Goal: Information Seeking & Learning: Learn about a topic

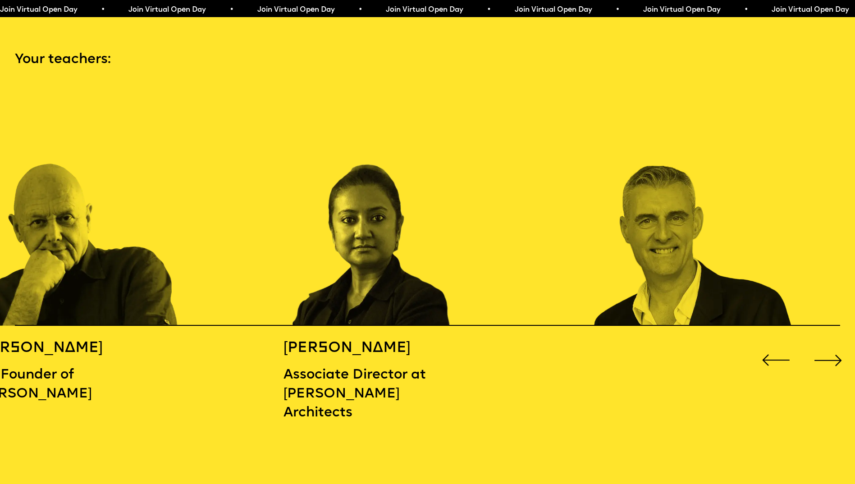
scroll to position [1261, 0]
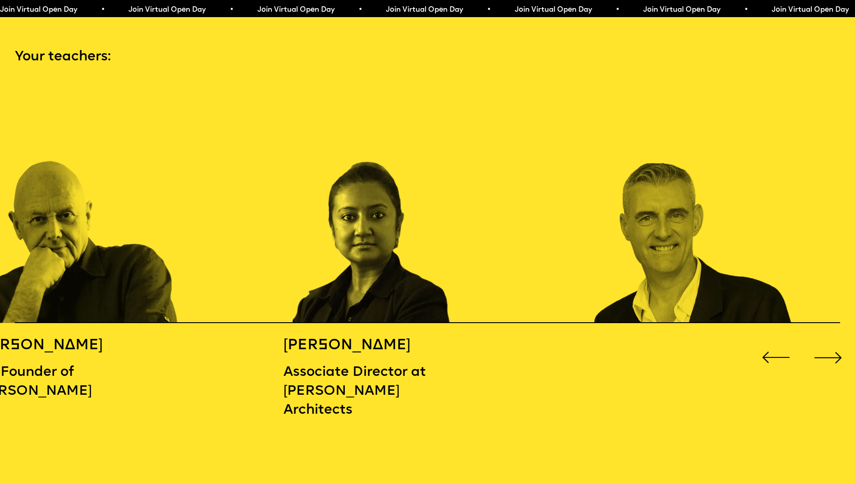
click at [406, 341] on h5 "[PERSON_NAME]" at bounding box center [360, 345] width 154 height 19
click at [417, 273] on img "2 / 16" at bounding box center [385, 203] width 205 height 239
click at [833, 349] on div "Next slide" at bounding box center [828, 357] width 34 height 34
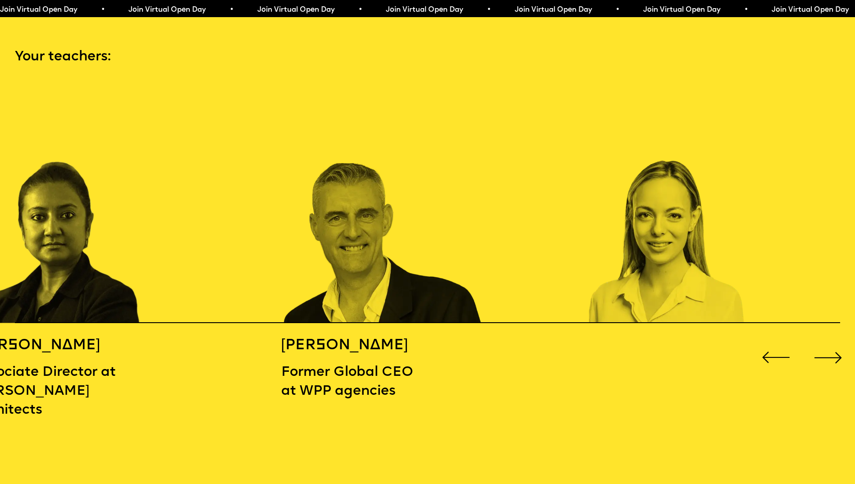
click at [833, 349] on div "Next slide" at bounding box center [828, 357] width 34 height 34
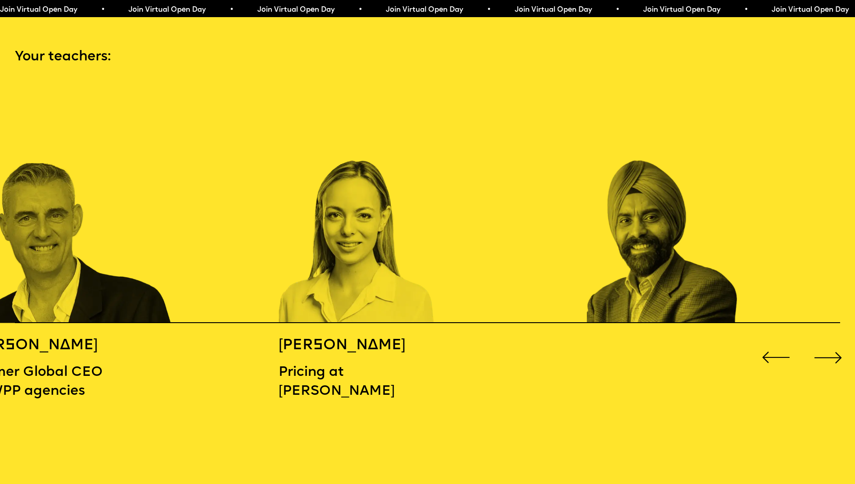
click at [833, 349] on div "Next slide" at bounding box center [828, 357] width 34 height 34
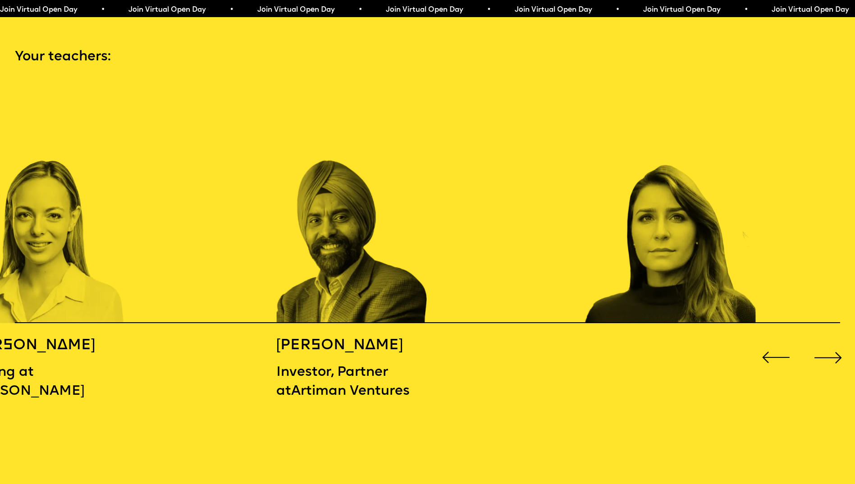
click at [833, 349] on div "Next slide" at bounding box center [828, 357] width 34 height 34
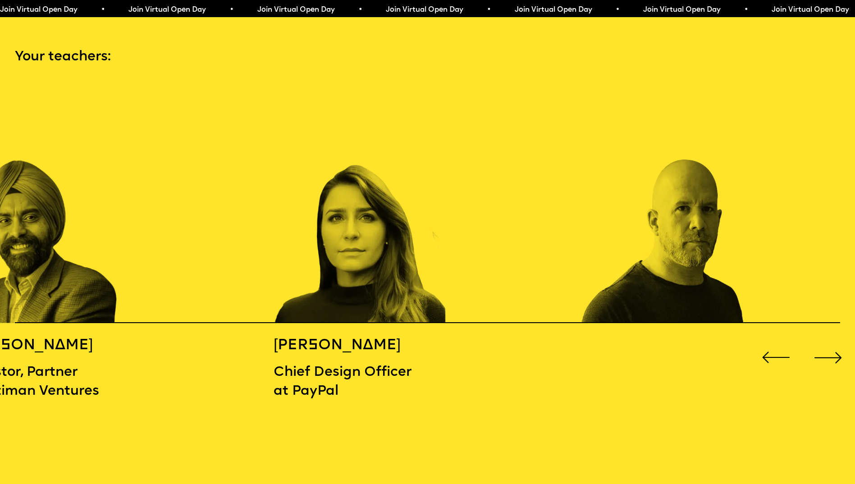
click at [833, 349] on div "Next slide" at bounding box center [828, 357] width 34 height 34
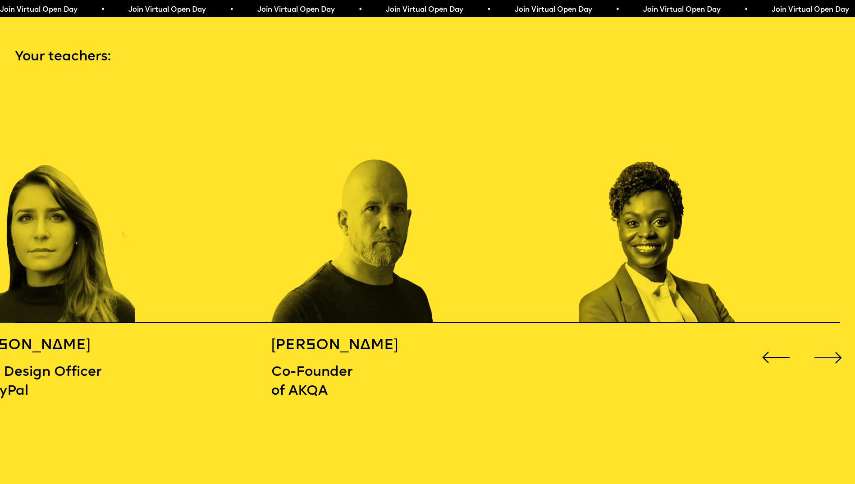
click at [833, 349] on div "Next slide" at bounding box center [828, 357] width 34 height 34
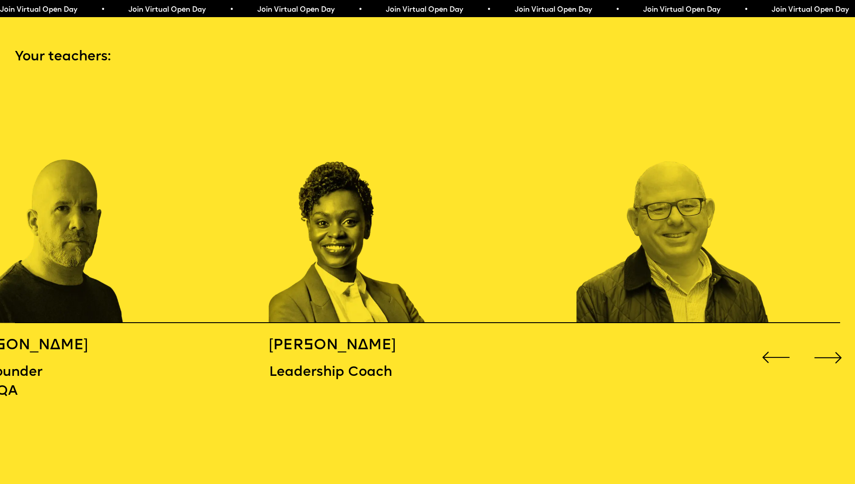
click at [833, 349] on div "Next slide" at bounding box center [828, 357] width 34 height 34
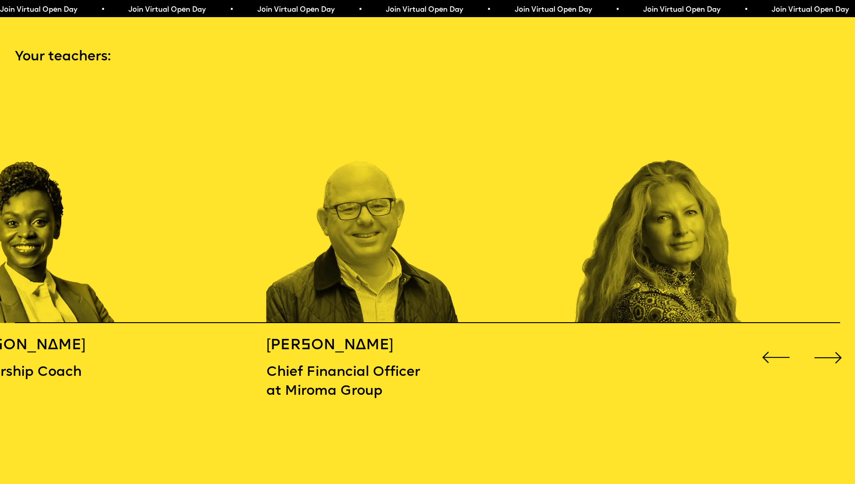
click at [833, 349] on div "Next slide" at bounding box center [828, 357] width 34 height 34
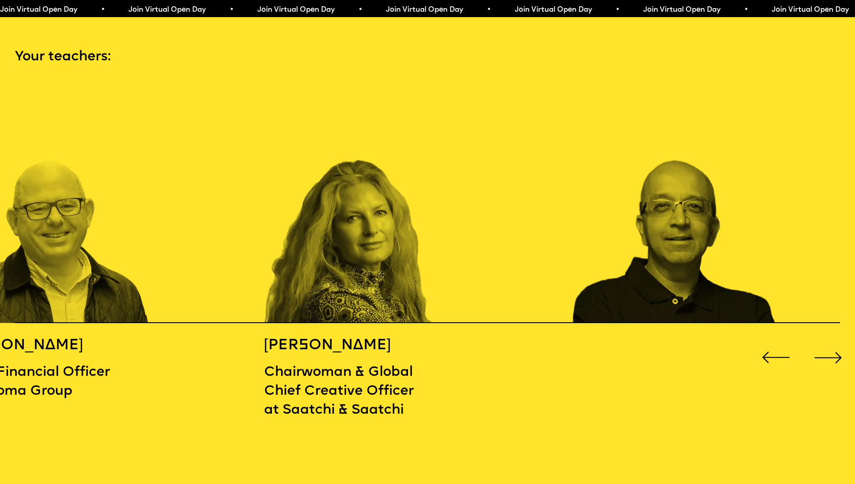
click at [833, 349] on div "Next slide" at bounding box center [828, 357] width 34 height 34
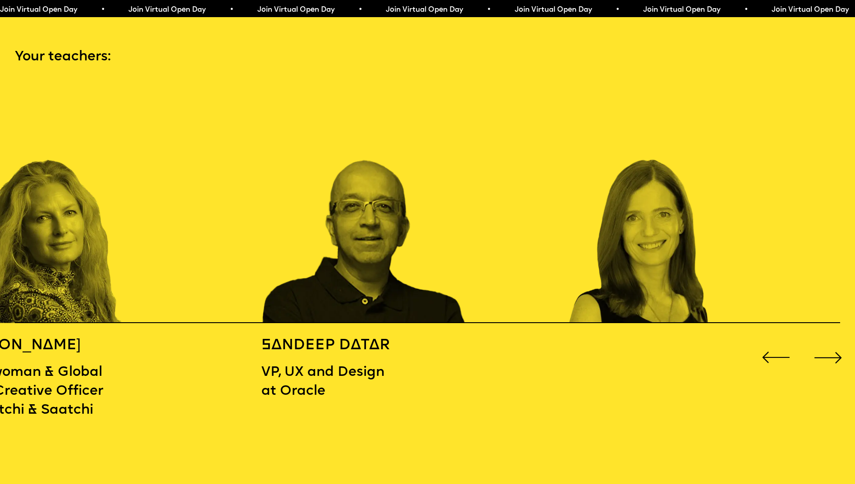
click at [833, 349] on div "Next slide" at bounding box center [828, 357] width 34 height 34
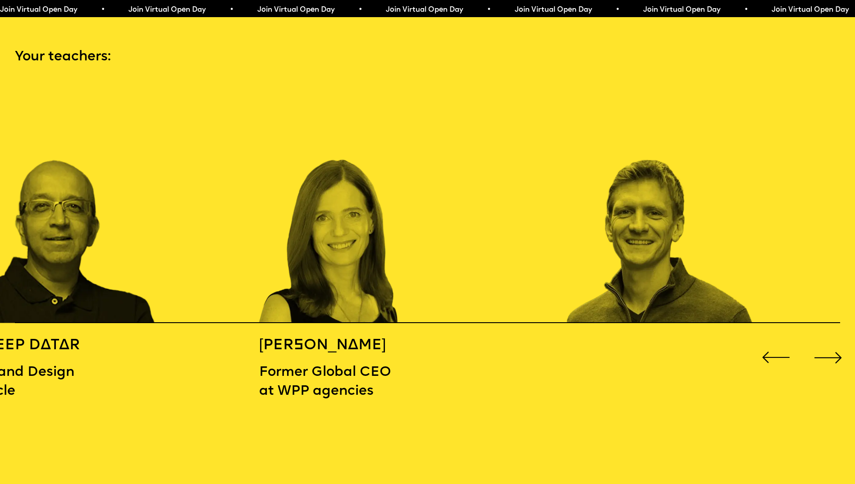
click at [833, 349] on div "Next slide" at bounding box center [828, 357] width 34 height 34
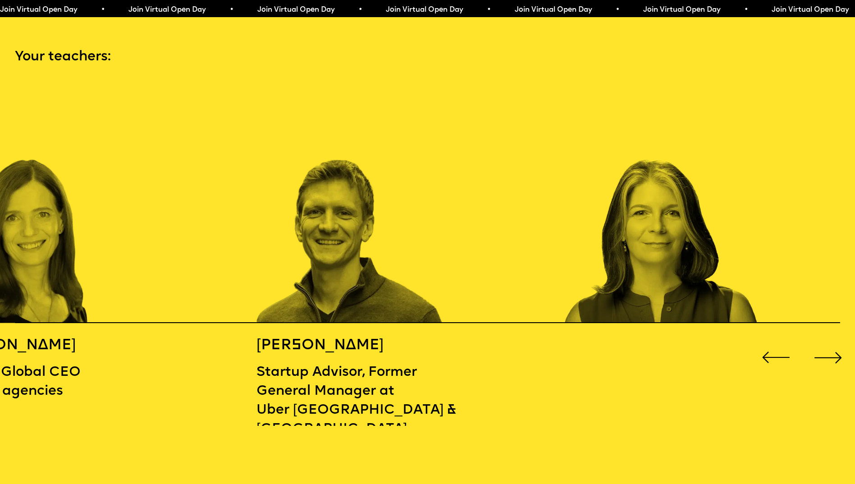
click at [833, 349] on div "Next slide" at bounding box center [828, 357] width 34 height 34
